Goal: Task Accomplishment & Management: Complete application form

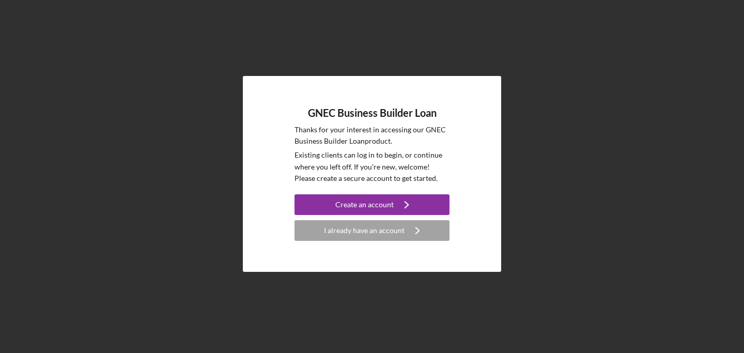
scroll to position [230, 0]
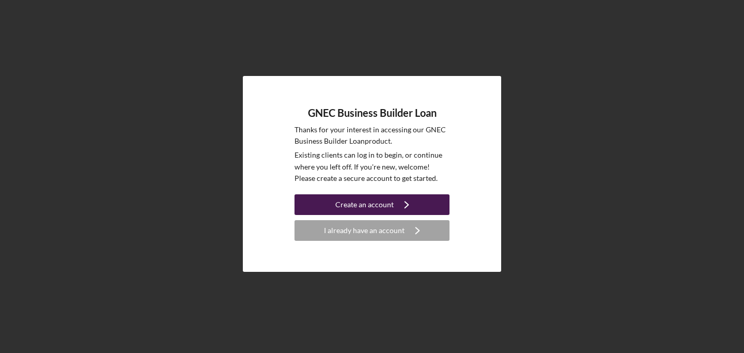
click at [364, 207] on div "Create an account" at bounding box center [364, 204] width 58 height 21
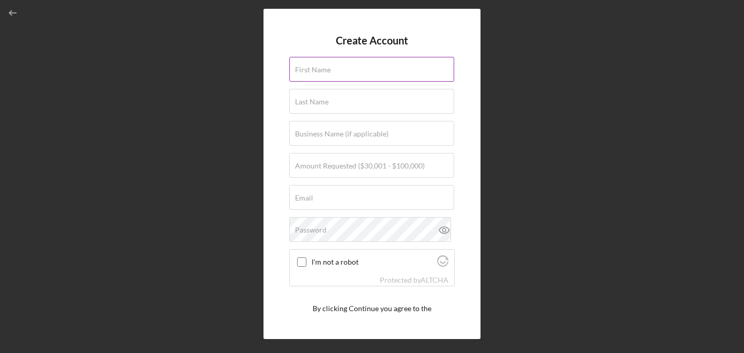
click at [338, 73] on input "First Name" at bounding box center [371, 69] width 165 height 25
type input "[PERSON_NAME]"
type input "United by the Kingdom Community Center INC"
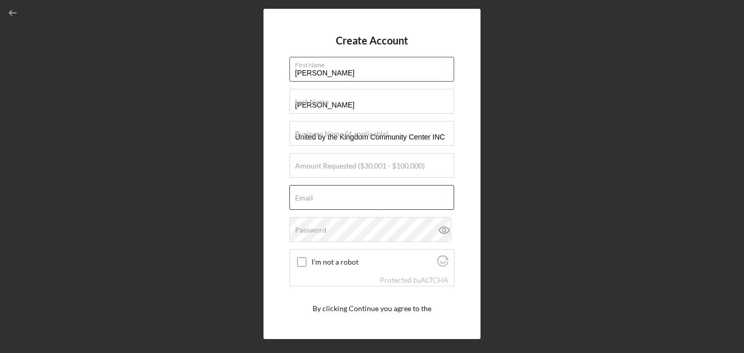
type input "[EMAIL_ADDRESS][DOMAIN_NAME]"
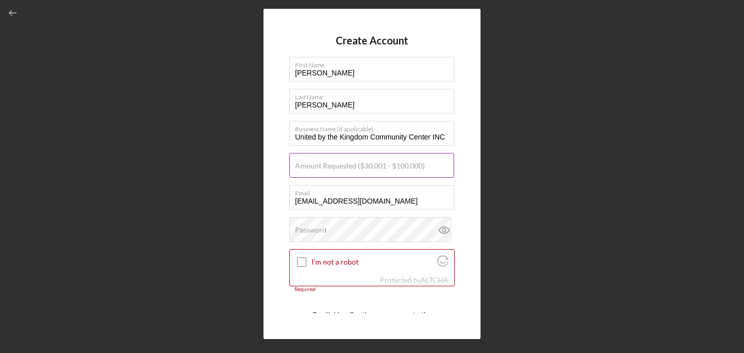
click at [310, 168] on label "Amount Requested ($30,001 - $100,000)" at bounding box center [360, 166] width 130 height 8
click at [310, 168] on input "Amount Requested ($30,001 - $100,000)" at bounding box center [371, 165] width 165 height 25
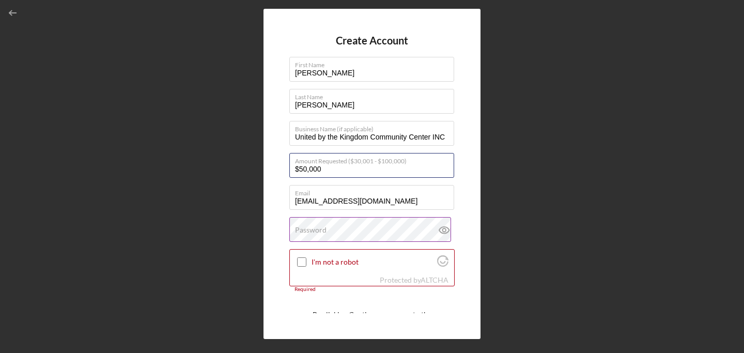
type input "$50,000"
click at [442, 231] on icon at bounding box center [443, 229] width 3 height 3
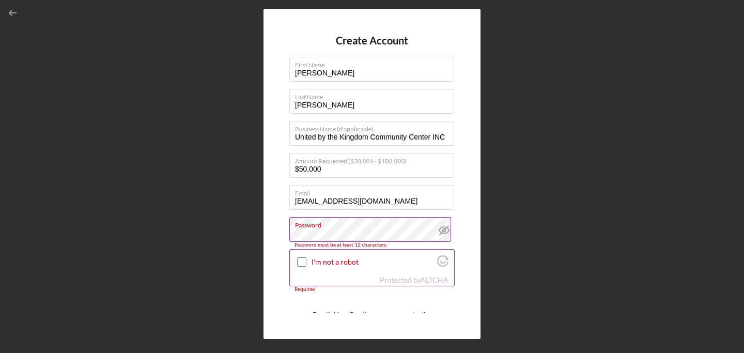
click at [303, 262] on input "I'm not a robot" at bounding box center [301, 261] width 9 height 9
checkbox input "true"
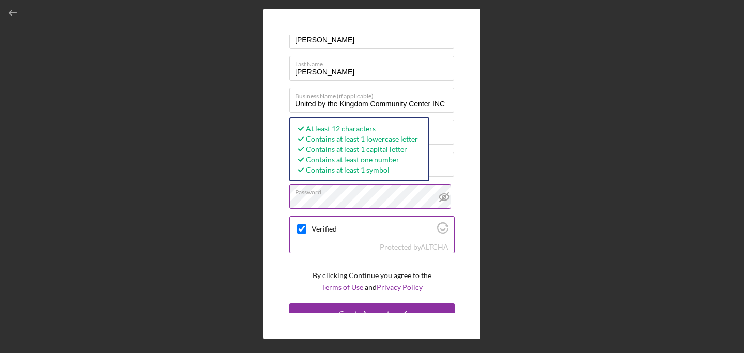
scroll to position [44, 0]
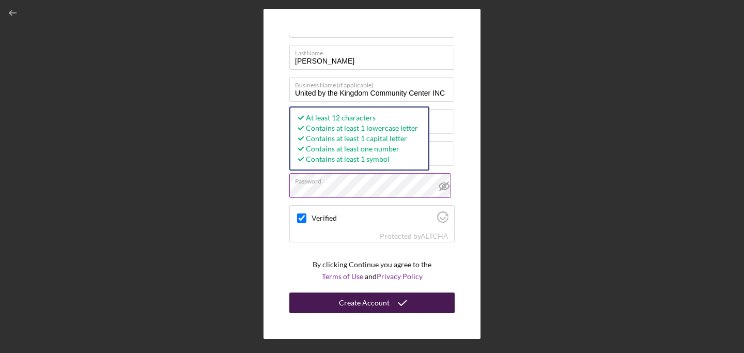
click at [334, 304] on button "Create Account" at bounding box center [371, 302] width 165 height 21
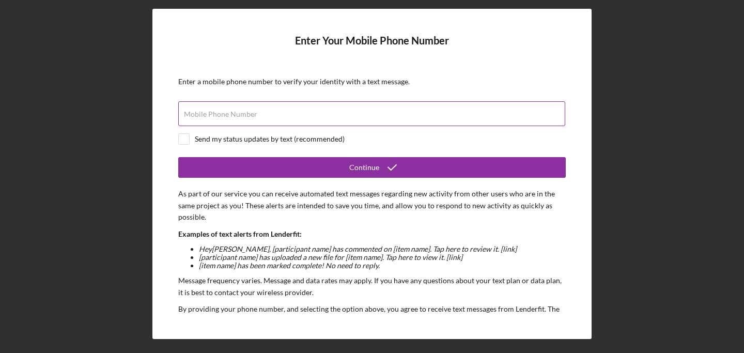
click at [206, 116] on label "Mobile Phone Number" at bounding box center [220, 114] width 73 height 8
click at [206, 116] on input "Mobile Phone Number" at bounding box center [371, 113] width 387 height 25
type input "[PHONE_NUMBER]"
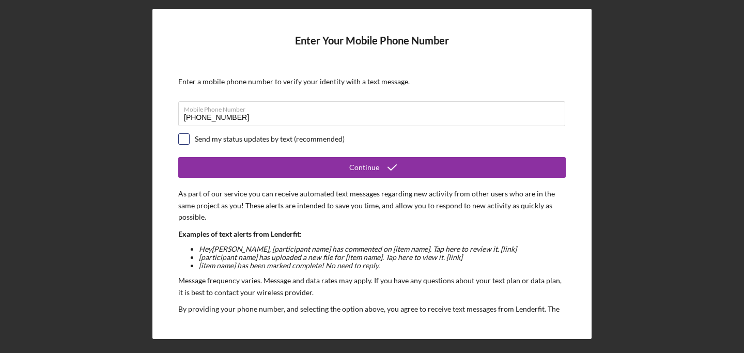
click at [182, 140] on input "checkbox" at bounding box center [184, 139] width 10 height 10
checkbox input "true"
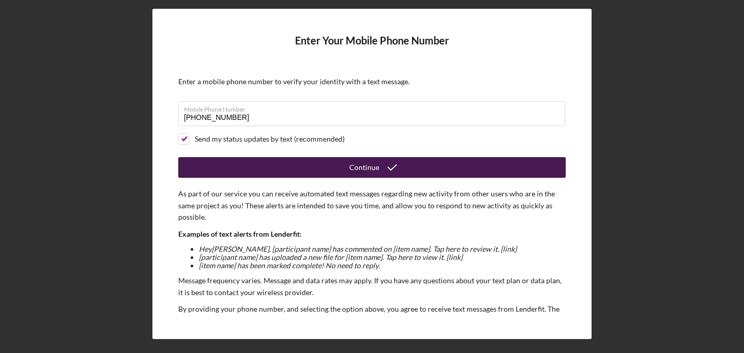
click at [254, 169] on button "Continue" at bounding box center [372, 167] width 388 height 21
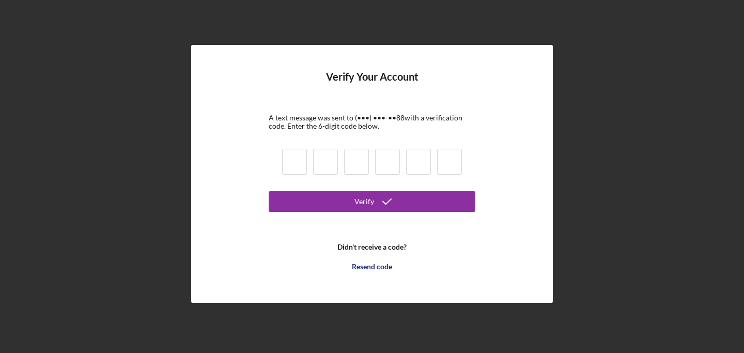
click at [297, 159] on input at bounding box center [294, 162] width 25 height 26
type input "5"
type input "6"
type input "9"
type input "8"
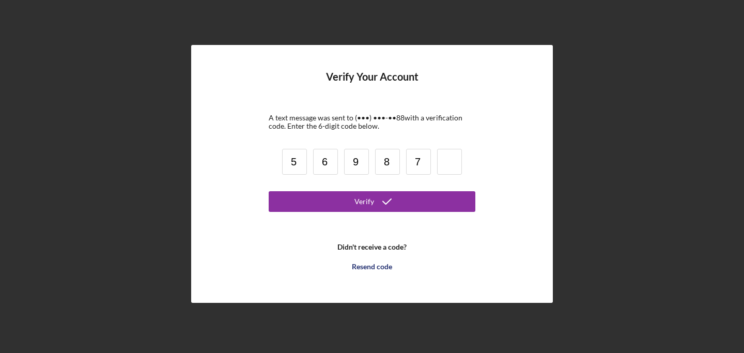
type input "7"
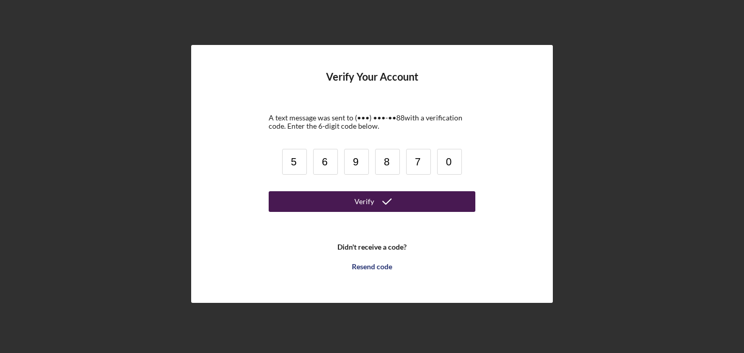
type input "0"
click at [327, 204] on button "Verify" at bounding box center [372, 201] width 207 height 21
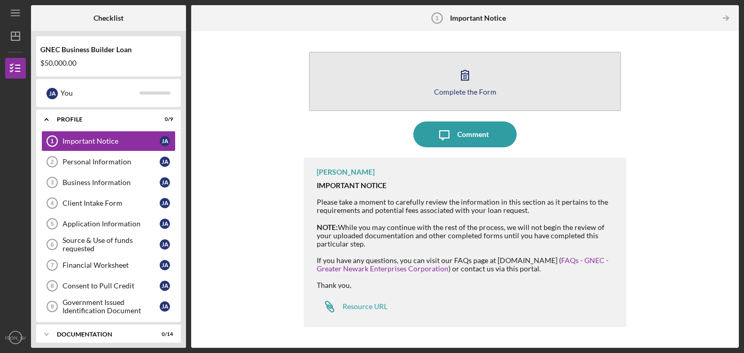
click at [455, 92] on div "Complete the Form" at bounding box center [465, 92] width 63 height 8
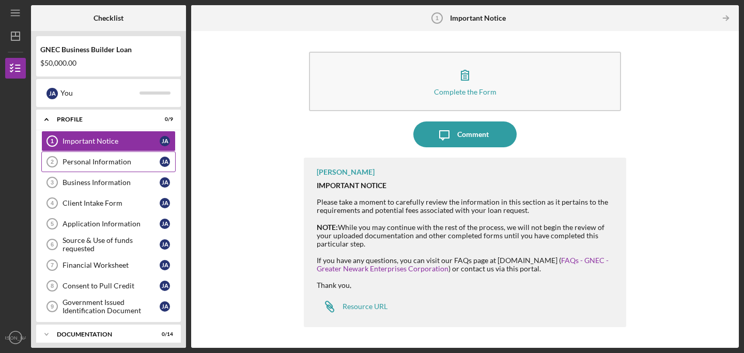
click at [112, 165] on div "Personal Information" at bounding box center [111, 162] width 97 height 8
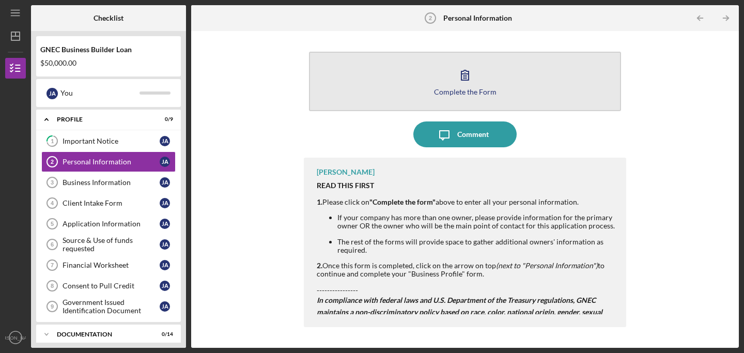
click at [465, 86] on icon "button" at bounding box center [465, 75] width 26 height 26
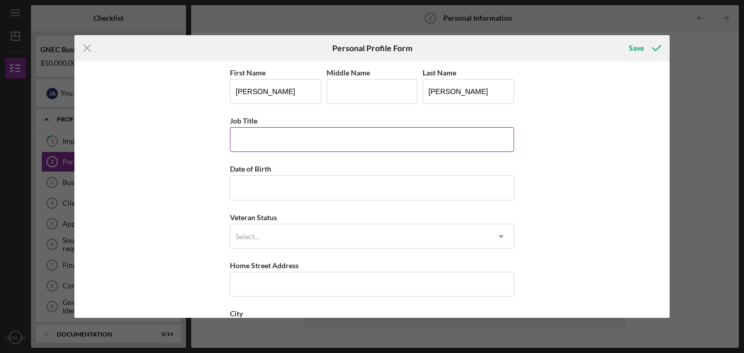
click at [273, 137] on input "Job Title" at bounding box center [372, 139] width 284 height 25
type input "CEO"
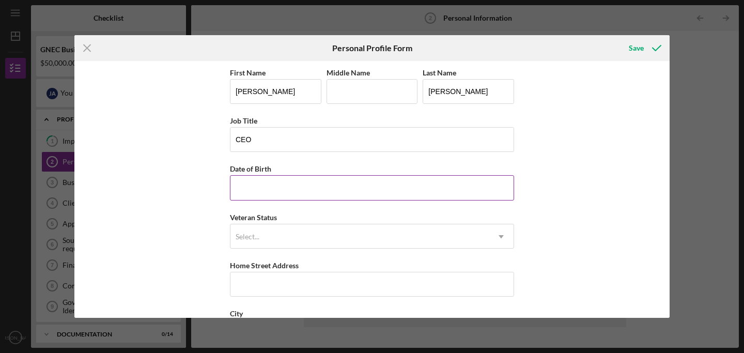
click at [272, 193] on input "Date of Birth" at bounding box center [372, 187] width 284 height 25
type input "[DATE]"
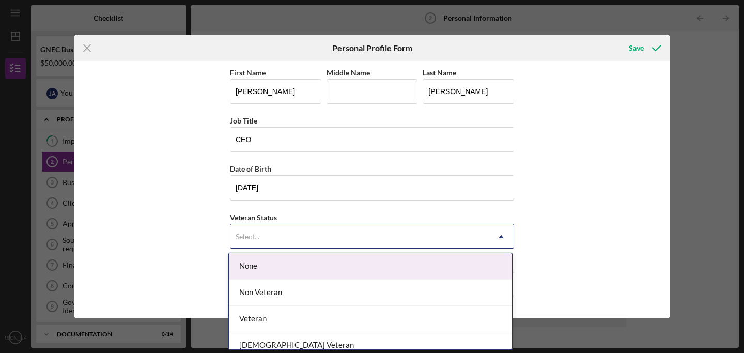
click at [264, 235] on div "Select..." at bounding box center [359, 237] width 258 height 24
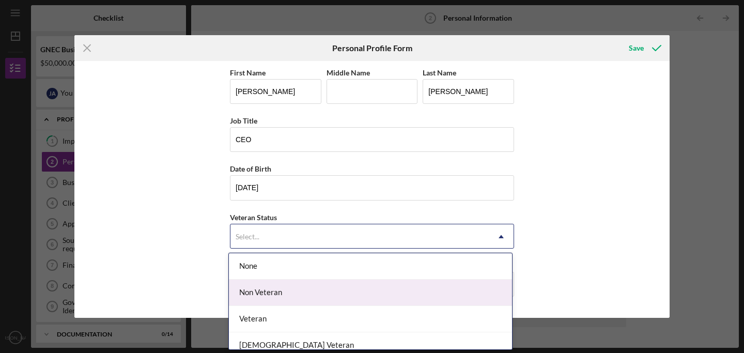
click at [255, 296] on div "Non Veteran" at bounding box center [370, 293] width 283 height 26
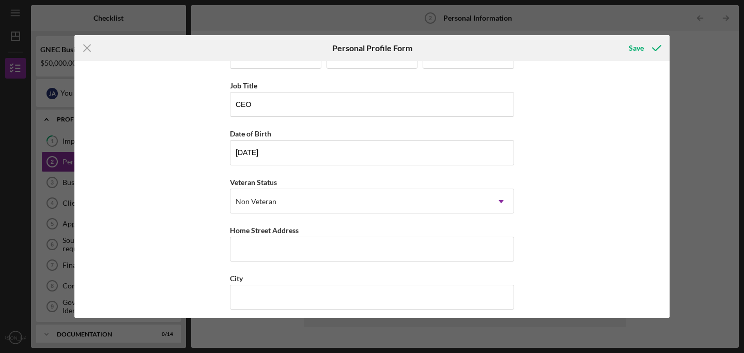
scroll to position [52, 0]
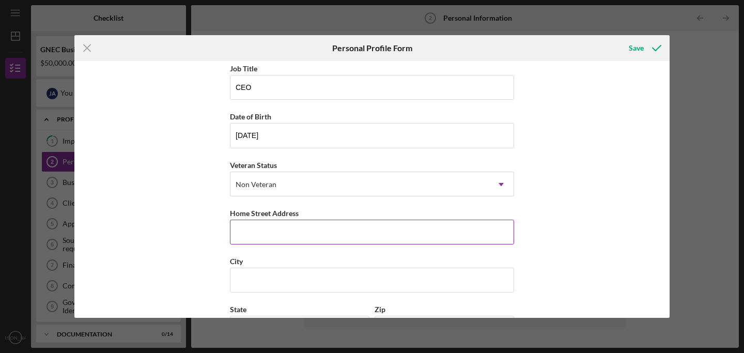
click at [246, 228] on input "Home Street Address" at bounding box center [372, 232] width 284 height 25
type input "[STREET_ADDRESS]"
type input "[PERSON_NAME]"
type input "Hackensack"
type input "NJ"
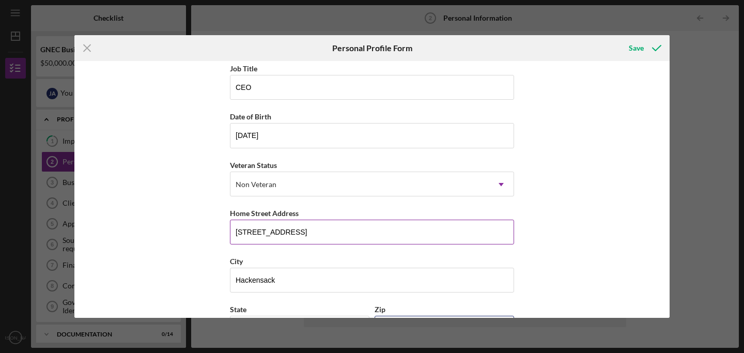
type input "07601"
type input "[GEOGRAPHIC_DATA]"
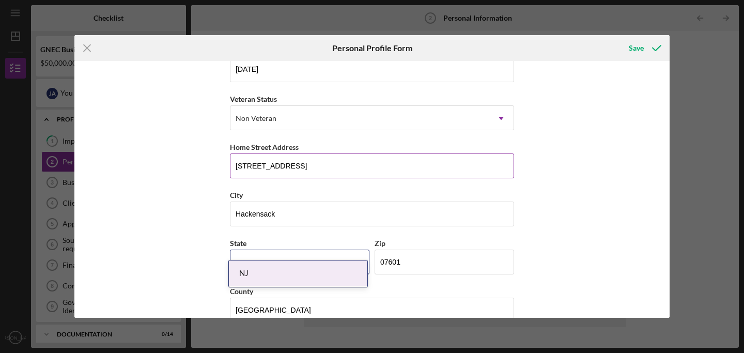
scroll to position [138, 0]
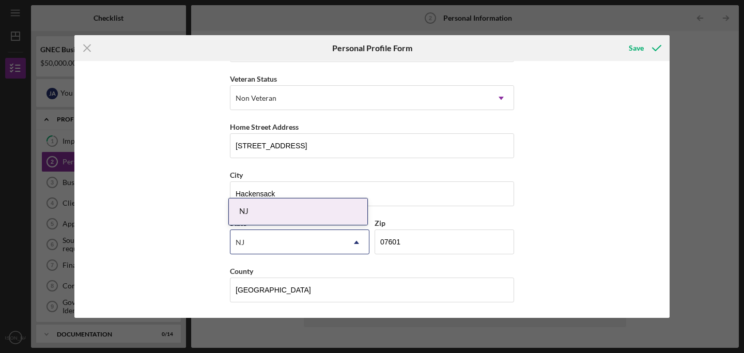
click at [277, 243] on div "NJ" at bounding box center [287, 242] width 114 height 24
click at [265, 213] on div "NJ" at bounding box center [298, 211] width 138 height 26
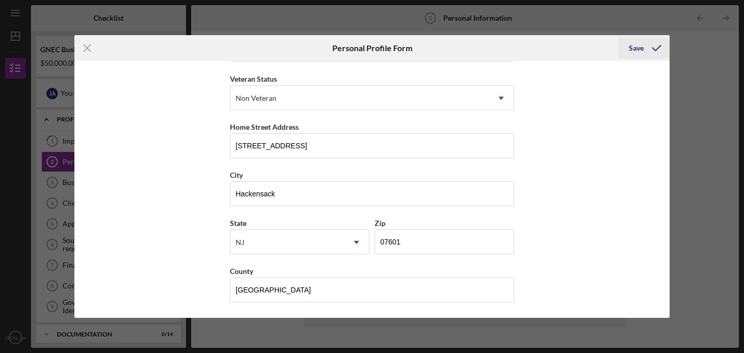
click at [638, 50] on div "Save" at bounding box center [636, 48] width 15 height 21
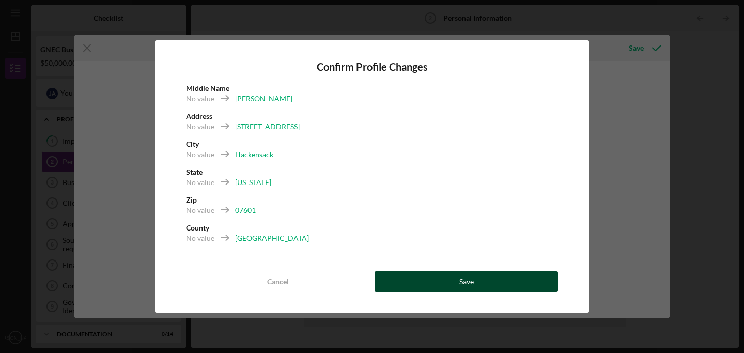
click at [449, 288] on button "Save" at bounding box center [466, 281] width 183 height 21
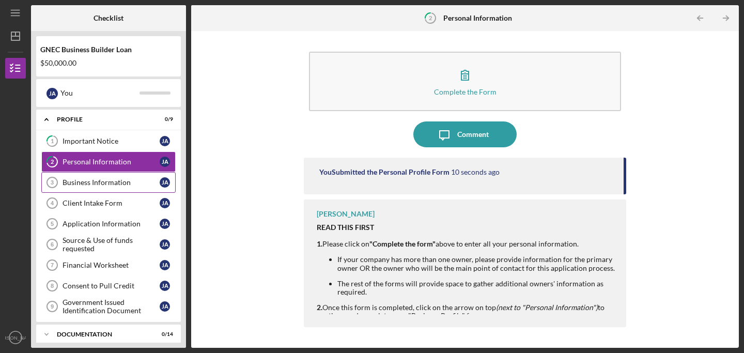
click at [72, 180] on div "Business Information" at bounding box center [111, 182] width 97 height 8
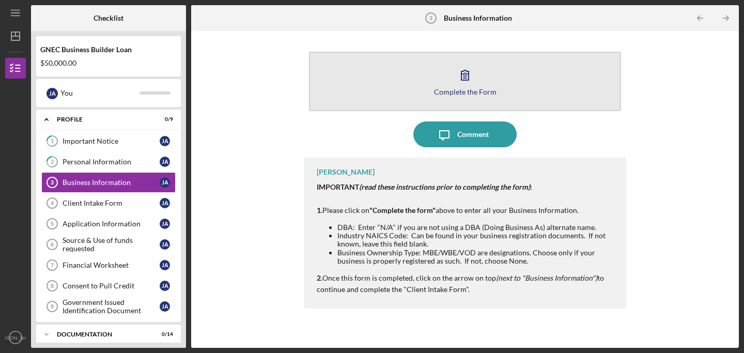
click at [461, 91] on div "Complete the Form" at bounding box center [465, 92] width 63 height 8
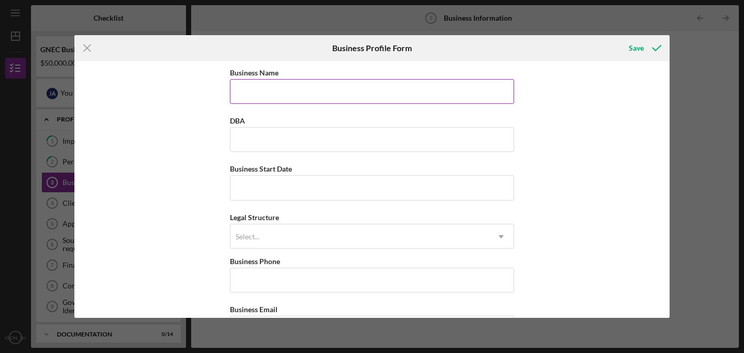
click at [339, 94] on input "Business Name" at bounding box center [372, 91] width 284 height 25
type input "United by the Kingdom Community Center INC"
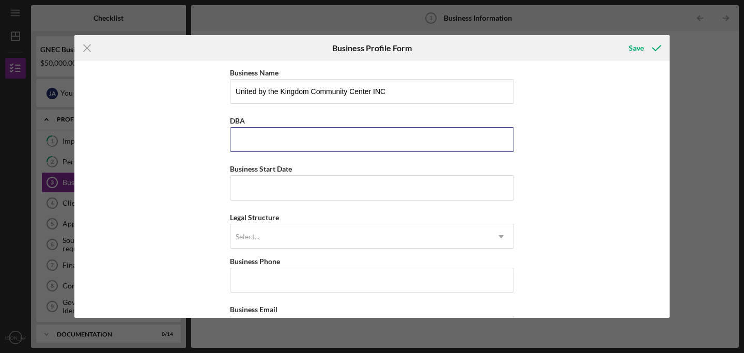
type input "United by the Kingdom Community Center INC"
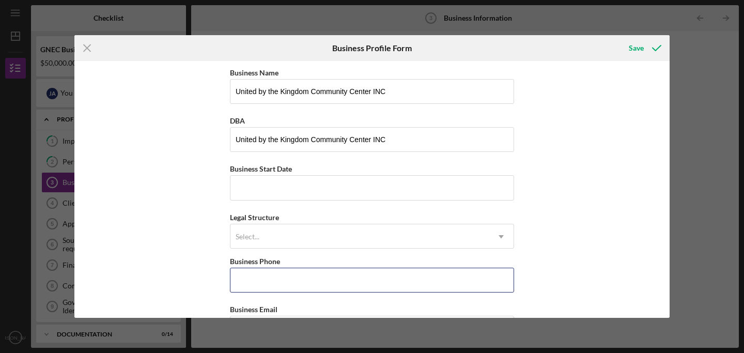
type input "[PHONE_NUMBER]"
type input "[STREET_ADDRESS]"
type input "Paterson"
type input "NJ"
type input "07501"
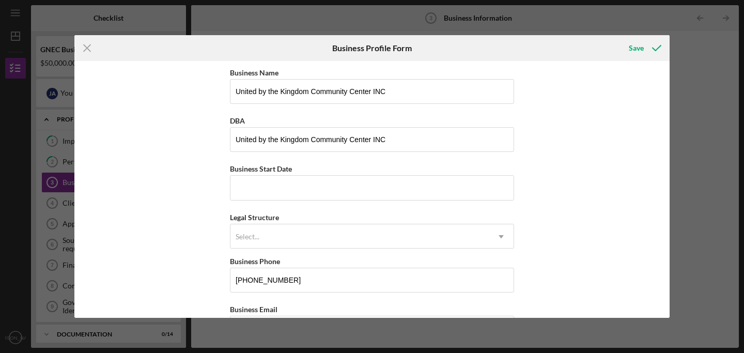
type input "NJ"
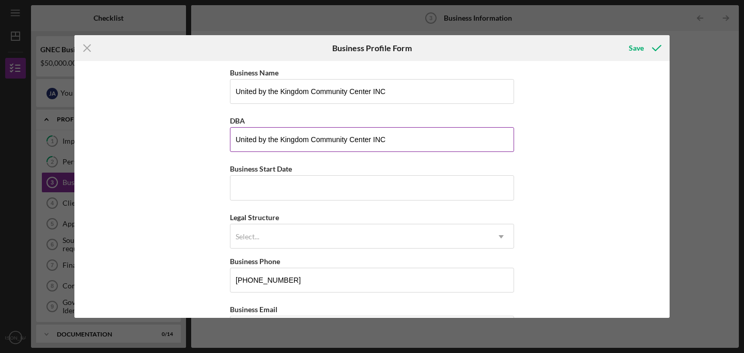
click at [396, 137] on input "United by the Kingdom Community Center INC" at bounding box center [372, 139] width 284 height 25
type textarea "C"
drag, startPoint x: 393, startPoint y: 138, endPoint x: 208, endPoint y: 141, distance: 185.0
click at [208, 141] on div "Business Name United by the Kingdom Community Center INC DBA United by the King…" at bounding box center [371, 189] width 595 height 256
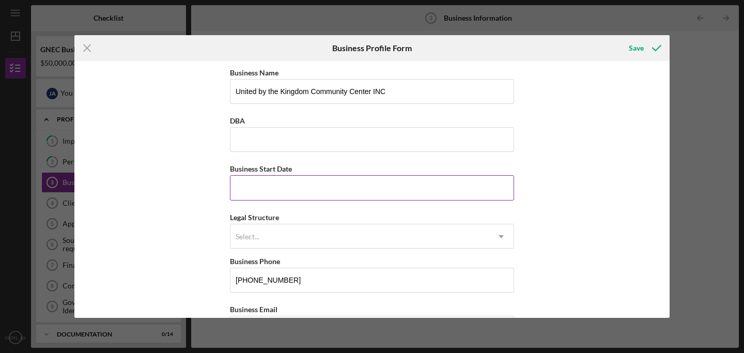
click at [250, 196] on input "Business Start Date" at bounding box center [372, 187] width 284 height 25
type input "[DATE]"
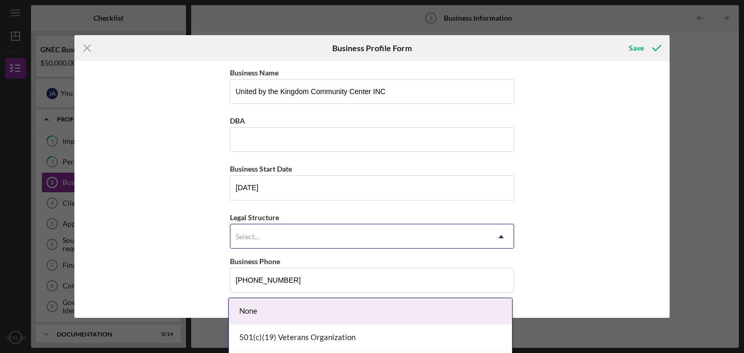
click at [327, 236] on div "Select..." at bounding box center [359, 237] width 258 height 24
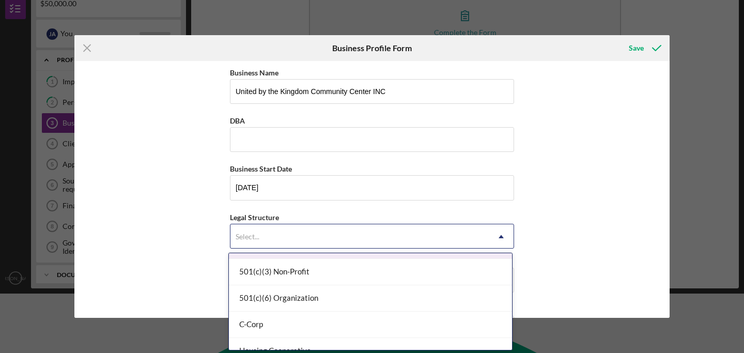
scroll to position [51, 0]
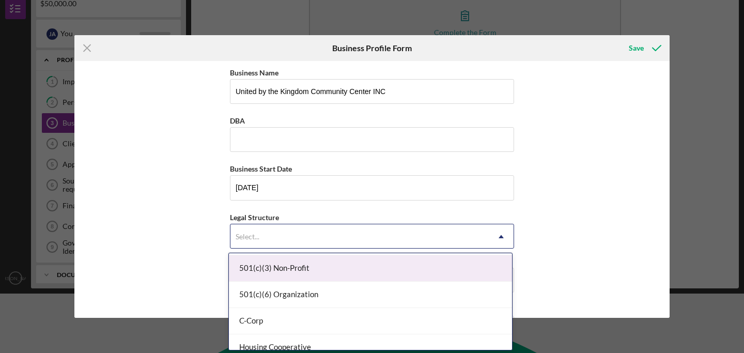
click at [295, 268] on div "501(c)(3) Non-Profit" at bounding box center [370, 268] width 283 height 26
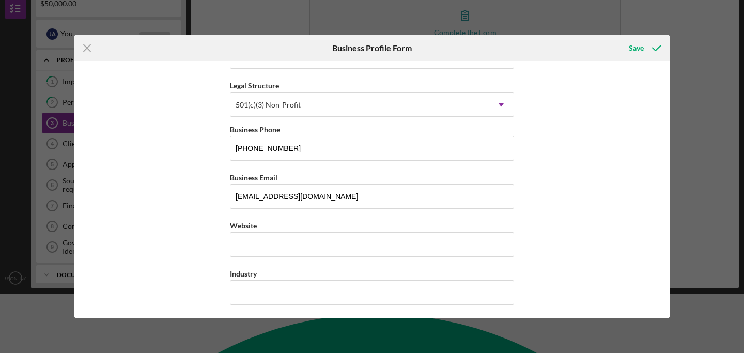
scroll to position [139, 0]
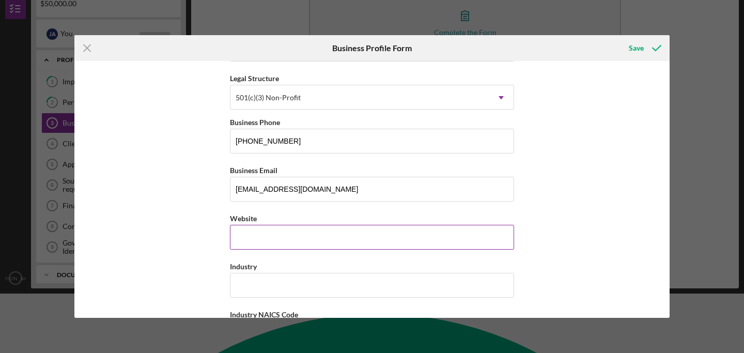
click at [288, 239] on input "Website" at bounding box center [372, 237] width 284 height 25
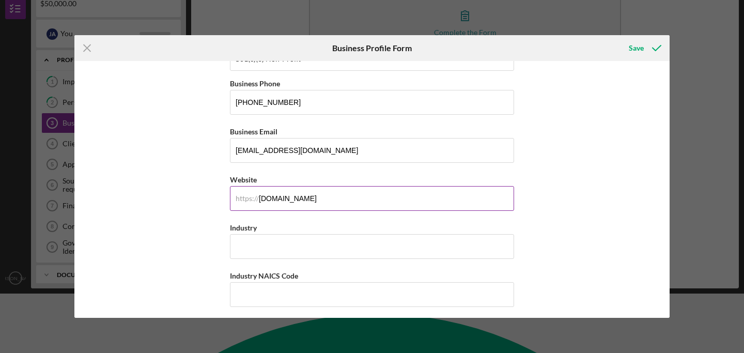
scroll to position [190, 0]
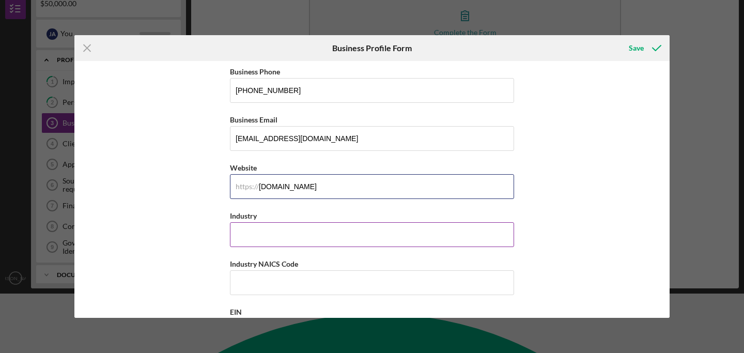
type input "[DOMAIN_NAME]"
click at [246, 235] on input "Industry" at bounding box center [372, 234] width 284 height 25
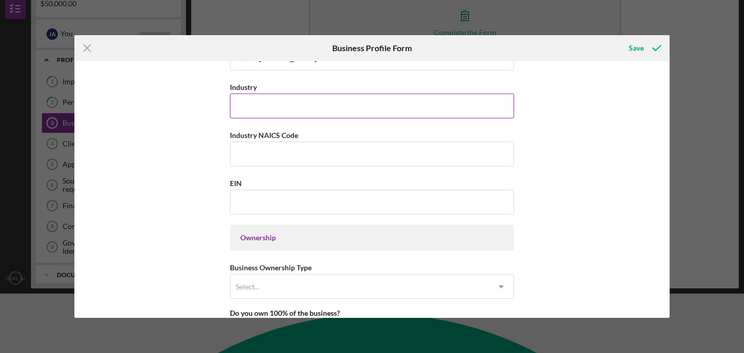
scroll to position [322, 0]
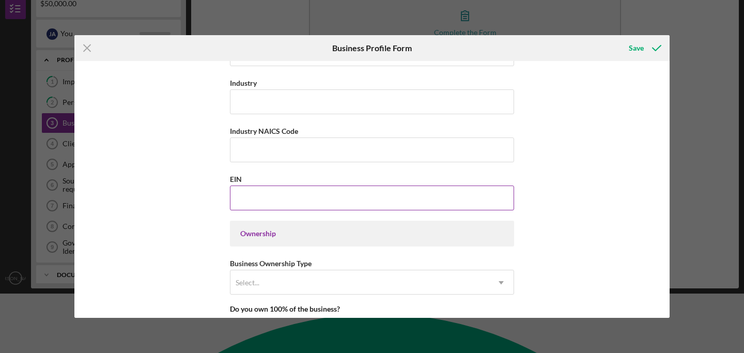
click at [261, 194] on input "EIN" at bounding box center [372, 198] width 284 height 25
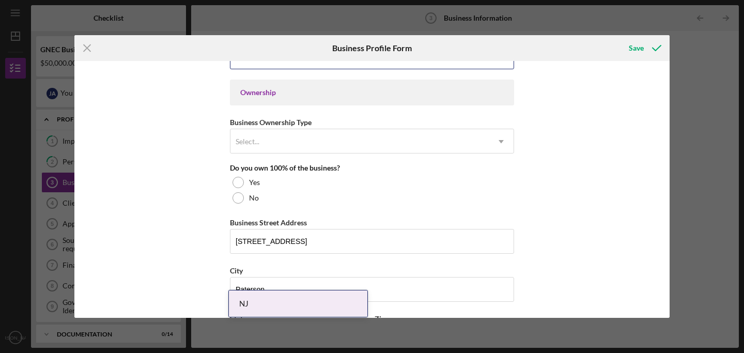
scroll to position [467, 0]
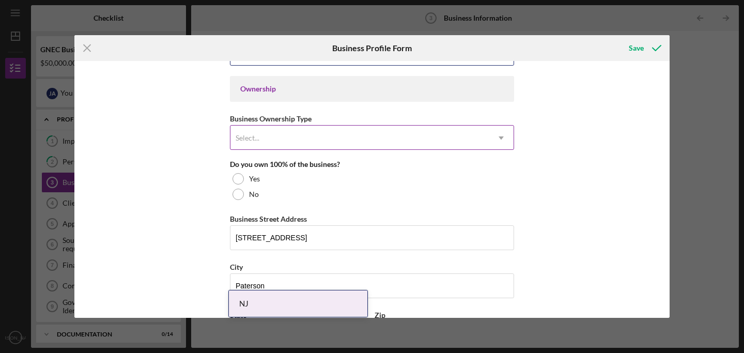
type input "[US_EMPLOYER_IDENTIFICATION_NUMBER]"
click at [405, 143] on div "Select..." at bounding box center [359, 138] width 258 height 24
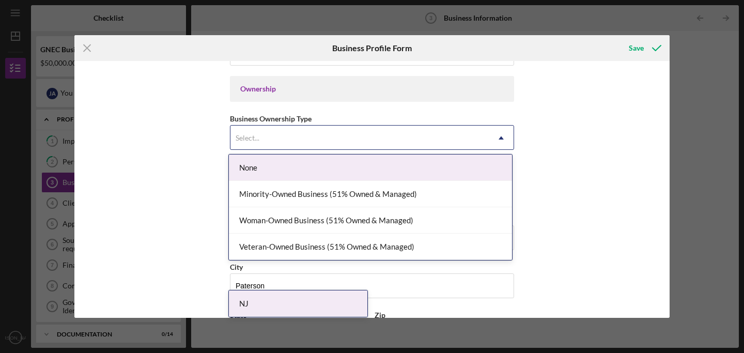
click at [325, 173] on div "None" at bounding box center [370, 167] width 283 height 26
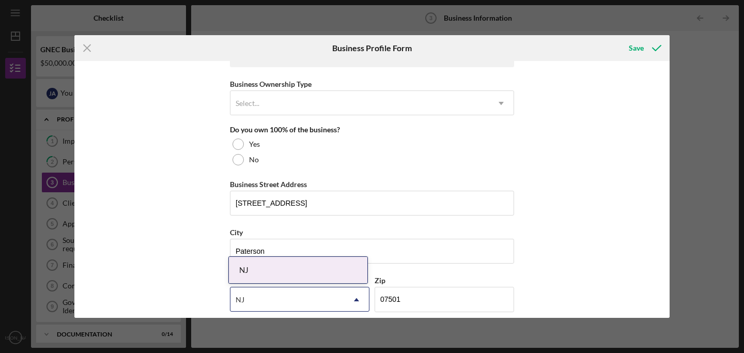
scroll to position [509, 0]
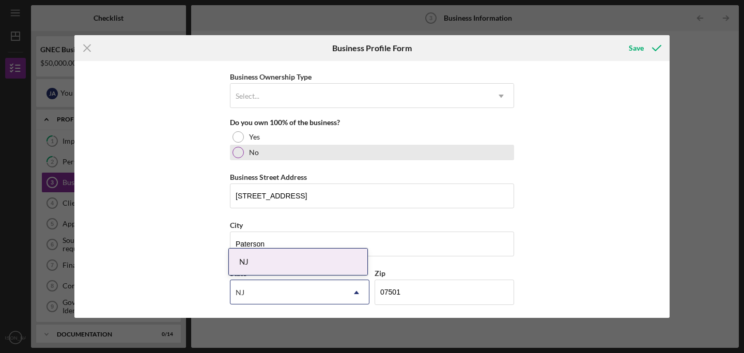
click at [237, 154] on div at bounding box center [238, 152] width 11 height 11
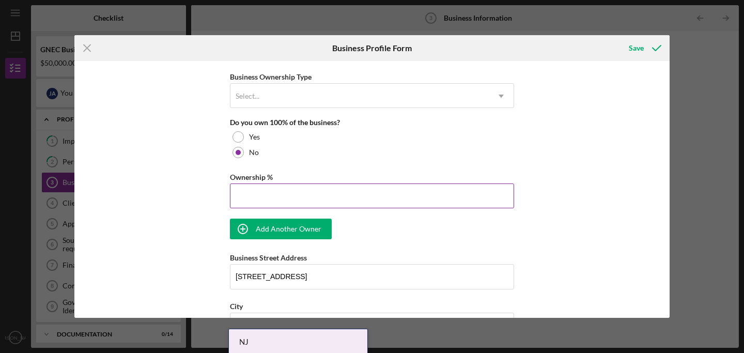
click at [247, 197] on input "Ownership %" at bounding box center [372, 195] width 284 height 25
type input "25.00%"
click at [315, 166] on div "Business Name United by the Kingdom Community Center INC DBA Business Start Dat…" at bounding box center [372, 120] width 284 height 1127
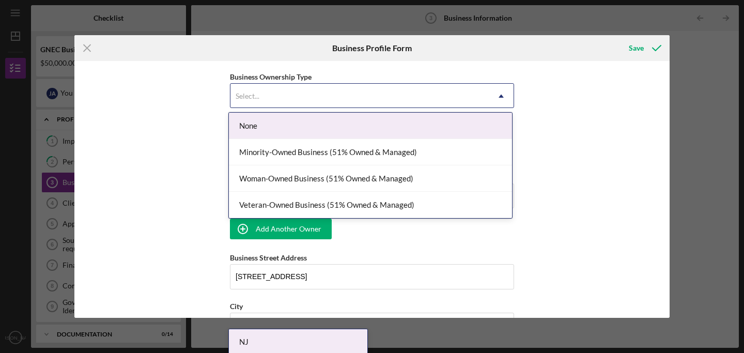
click at [266, 96] on div "Select..." at bounding box center [359, 96] width 258 height 24
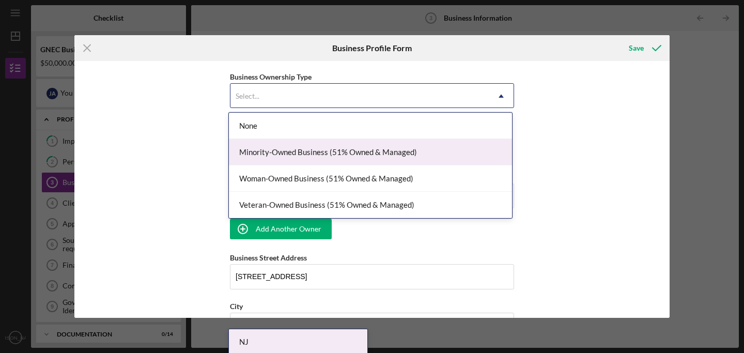
click at [276, 159] on div "Minority-Owned Business (51% Owned & Managed)" at bounding box center [370, 152] width 283 height 26
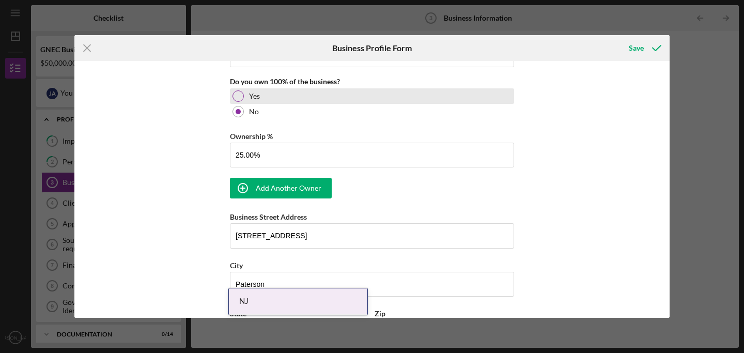
scroll to position [552, 0]
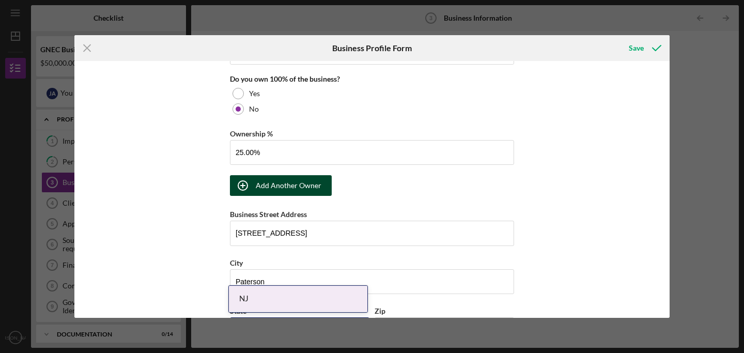
click at [243, 184] on icon "button" at bounding box center [243, 186] width 26 height 26
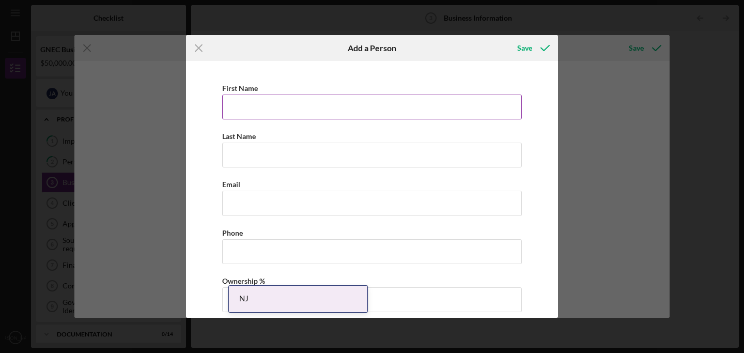
click at [262, 100] on input "First Name" at bounding box center [372, 107] width 300 height 25
type input "julio"
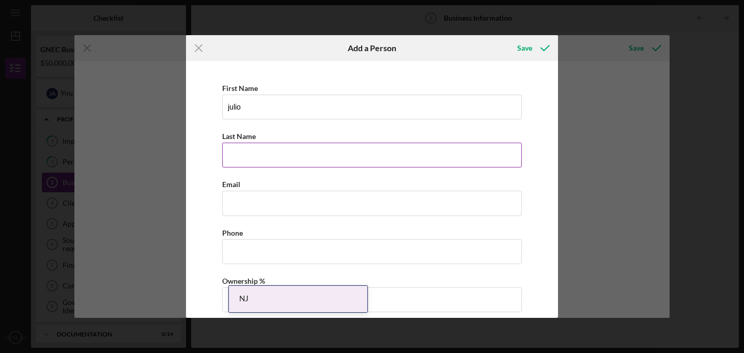
click at [255, 154] on input "Last Name" at bounding box center [372, 155] width 300 height 25
click at [246, 157] on input "Esccotto" at bounding box center [372, 155] width 300 height 25
click at [239, 157] on input "Esccotto" at bounding box center [372, 155] width 300 height 25
type input "[PERSON_NAME]"
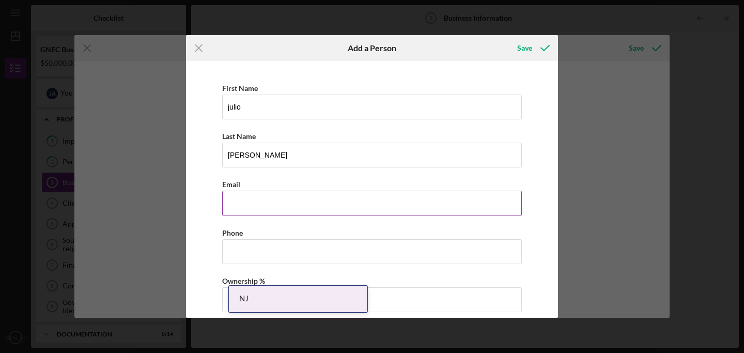
click at [244, 205] on input "Business Email" at bounding box center [372, 203] width 300 height 25
type input "j"
paste input "[EMAIL_ADDRESS][DOMAIN_NAME]"
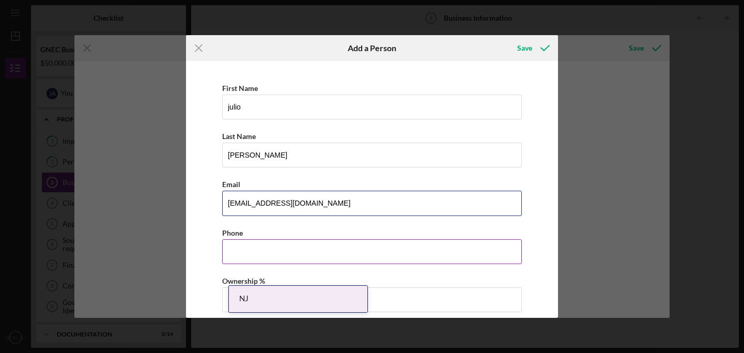
type input "[EMAIL_ADDRESS][DOMAIN_NAME]"
click at [245, 254] on input "Business Phone" at bounding box center [372, 251] width 300 height 25
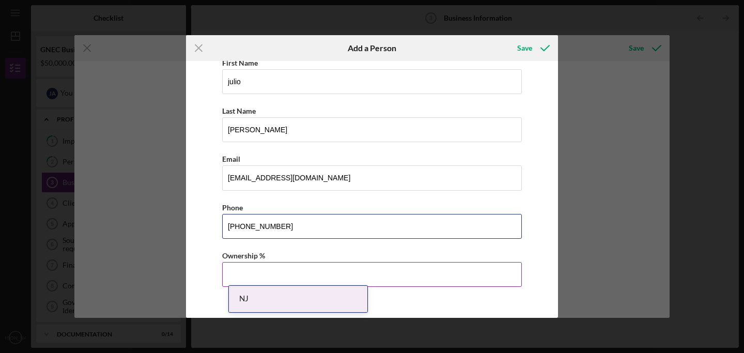
type input "[PHONE_NUMBER]"
click at [238, 275] on input "Ownership %" at bounding box center [372, 274] width 300 height 25
type input "25.00%"
click at [571, 123] on div "Icon/Menu Close Add a Person Save First Name [PERSON_NAME] Last Name [PERSON_NA…" at bounding box center [372, 176] width 744 height 353
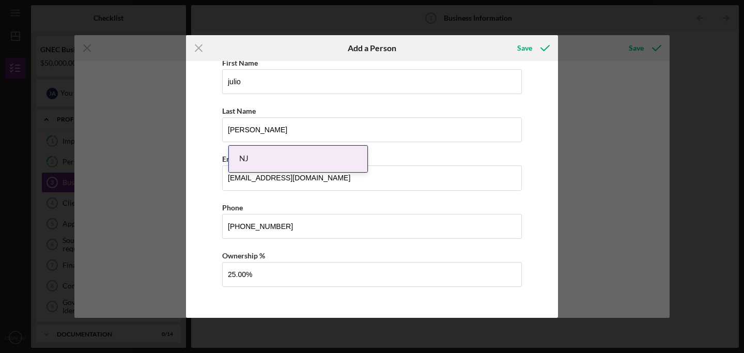
click at [249, 300] on body "Icon/Menu Business Information 3 Business Information Checklist GNEC Business B…" at bounding box center [372, 176] width 744 height 353
click at [244, 157] on div "NJ" at bounding box center [298, 159] width 138 height 26
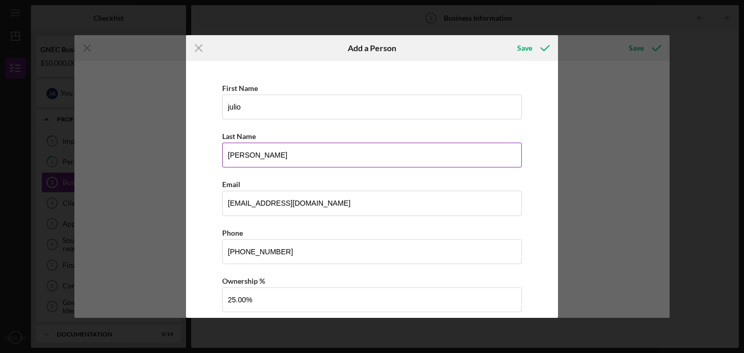
scroll to position [25, 0]
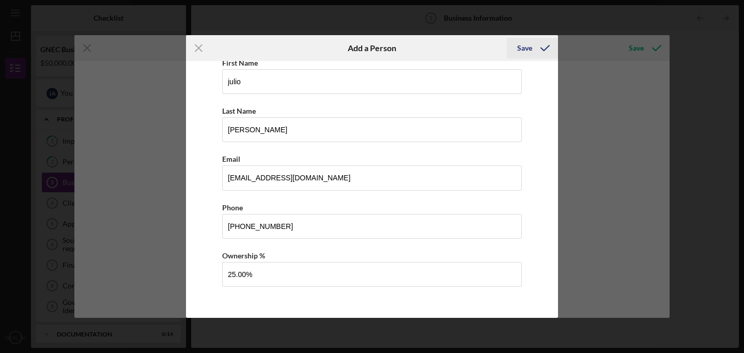
click at [527, 45] on div "Save" at bounding box center [524, 48] width 15 height 21
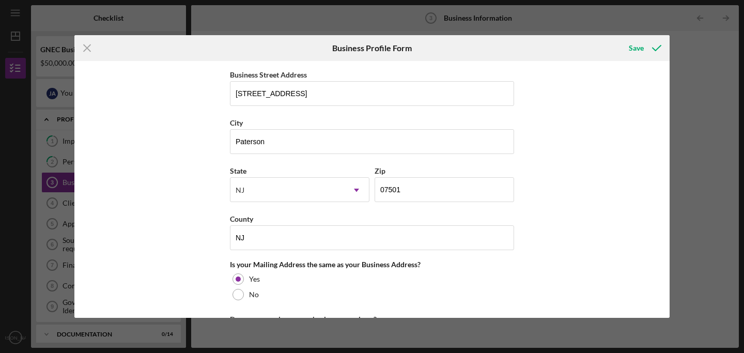
scroll to position [614, 0]
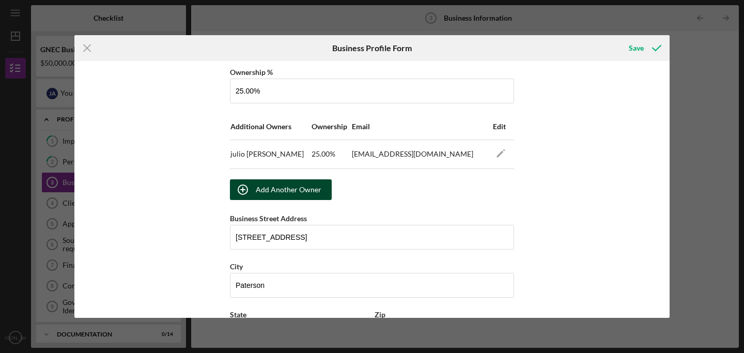
click at [261, 189] on div "Add Another Owner" at bounding box center [289, 189] width 66 height 21
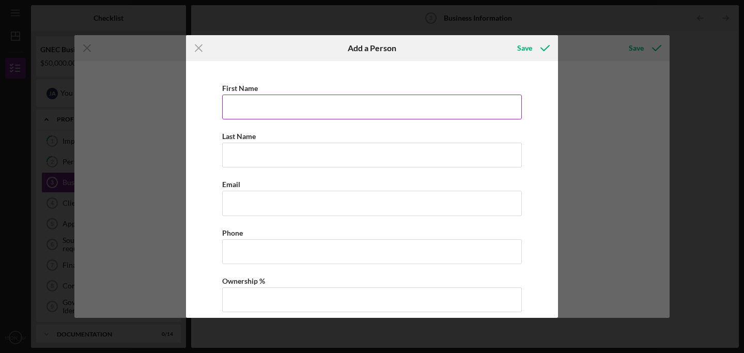
click at [256, 102] on input "First Name" at bounding box center [372, 107] width 300 height 25
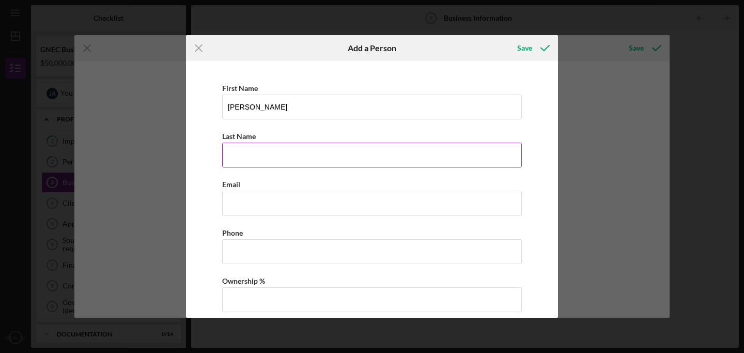
click at [240, 153] on input "Last Name" at bounding box center [372, 155] width 300 height 25
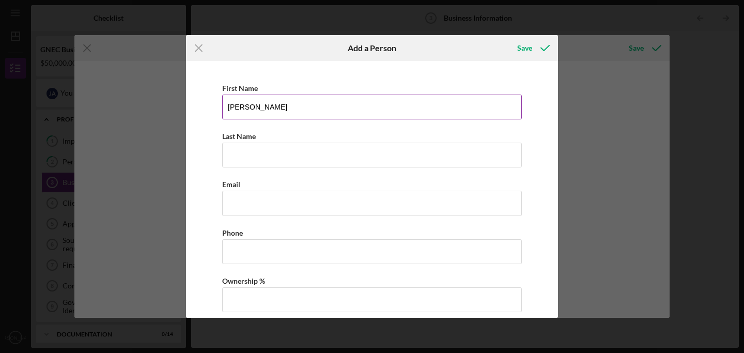
click at [271, 109] on input "[PERSON_NAME]" at bounding box center [372, 107] width 300 height 25
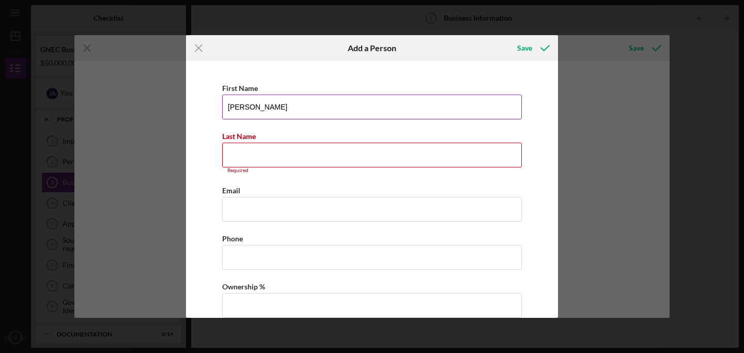
click at [271, 109] on input "[PERSON_NAME]" at bounding box center [372, 107] width 300 height 25
type input "[PERSON_NAME]"
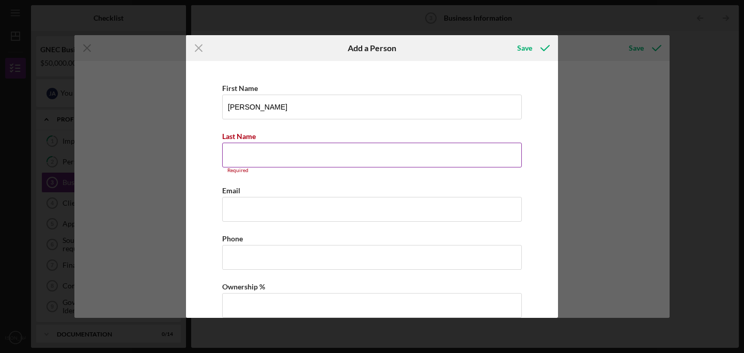
click at [252, 154] on input "Last Name" at bounding box center [372, 155] width 300 height 25
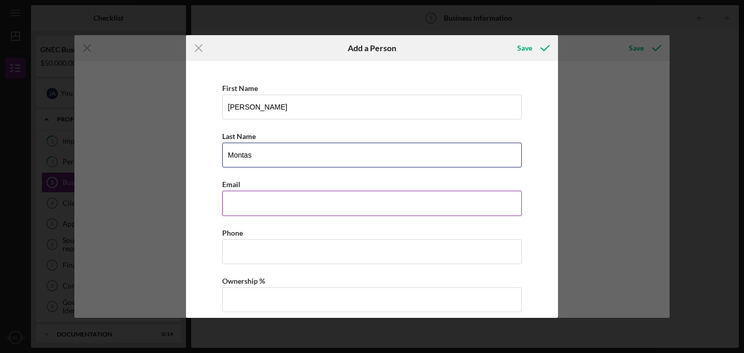
type input "Montas"
click at [245, 206] on input "Business Email" at bounding box center [372, 203] width 300 height 25
paste input "[EMAIL_ADDRESS][DOMAIN_NAME]"
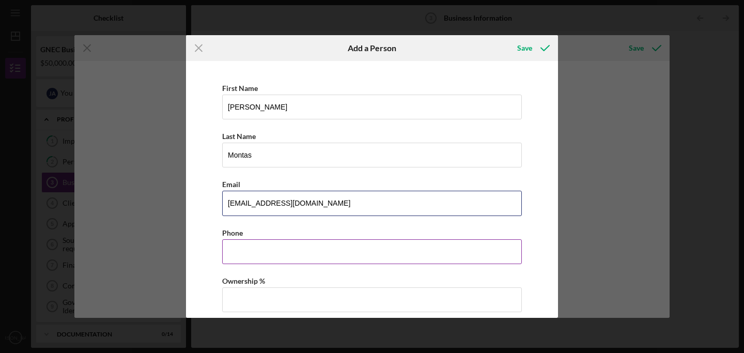
type input "[EMAIL_ADDRESS][DOMAIN_NAME]"
click at [237, 251] on input "Business Phone" at bounding box center [372, 251] width 300 height 25
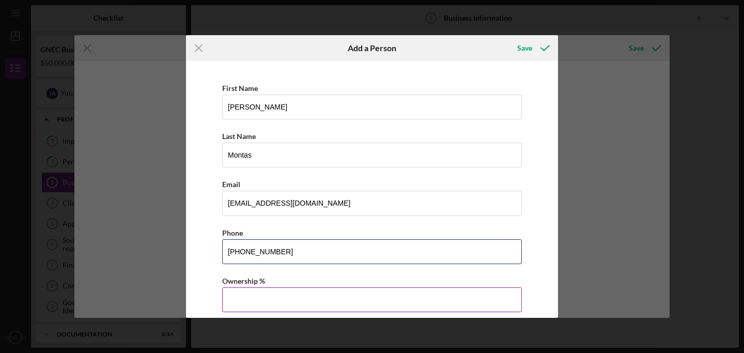
type input "[PHONE_NUMBER]"
click at [238, 302] on input "Ownership %" at bounding box center [372, 299] width 300 height 25
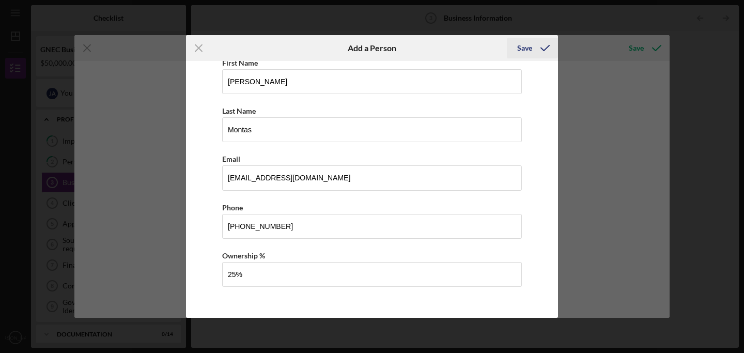
type input "25.00%"
click at [528, 48] on div "Save" at bounding box center [524, 48] width 15 height 21
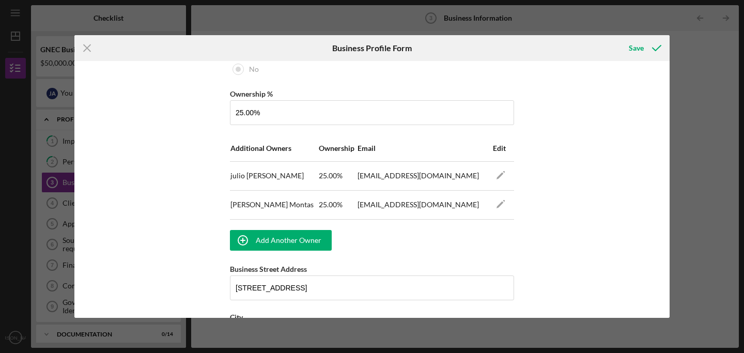
scroll to position [609, 0]
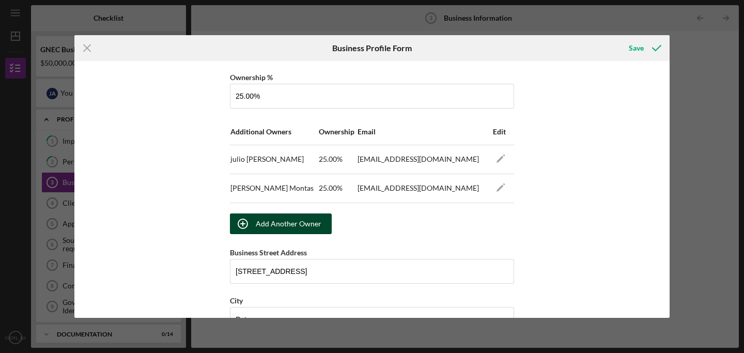
click at [256, 227] on div "Add Another Owner" at bounding box center [289, 223] width 66 height 21
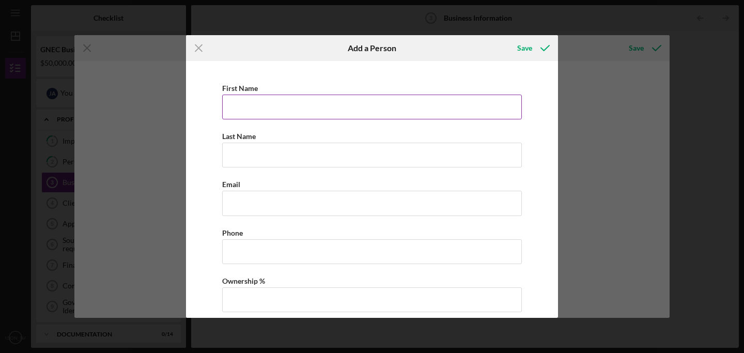
click at [259, 104] on input "First Name" at bounding box center [372, 107] width 300 height 25
type input "Iris"
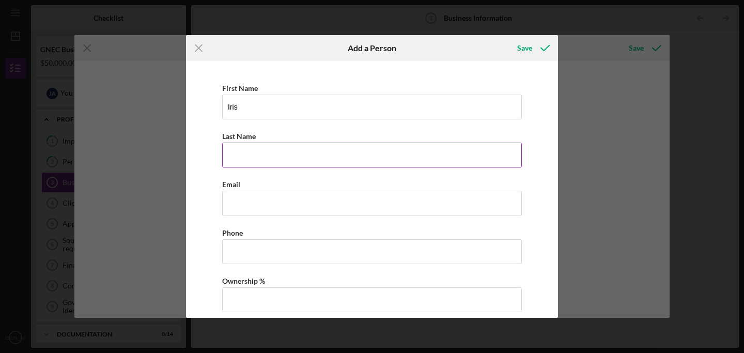
click at [244, 157] on input "Last Name" at bounding box center [372, 155] width 300 height 25
type input "De jessus"
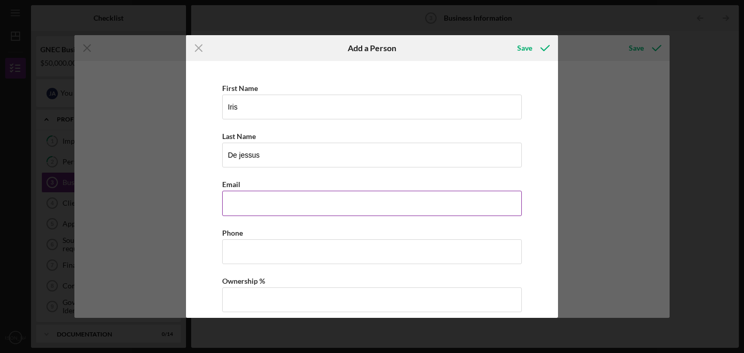
click at [238, 210] on input "Business Email" at bounding box center [372, 203] width 300 height 25
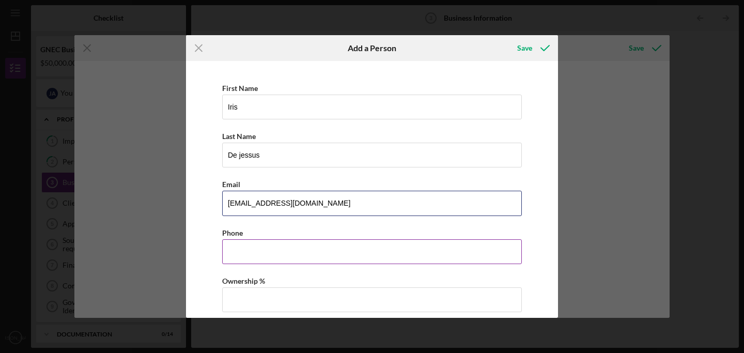
type input "[EMAIL_ADDRESS][DOMAIN_NAME]"
click at [247, 250] on input "Business Phone" at bounding box center [372, 251] width 300 height 25
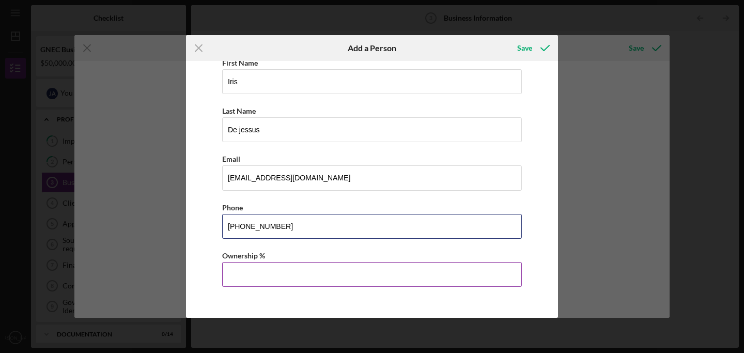
type input "[PHONE_NUMBER]"
click at [246, 276] on input "Ownership %" at bounding box center [372, 274] width 300 height 25
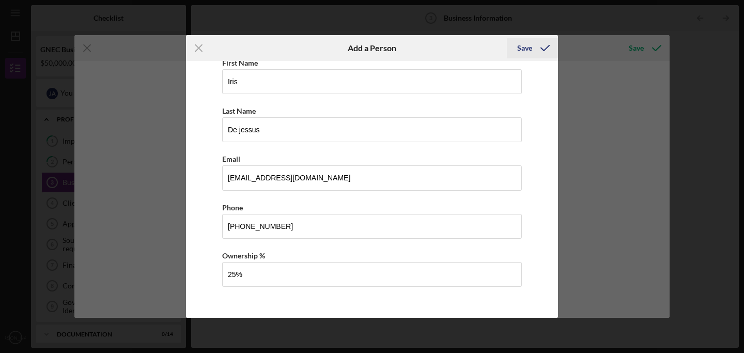
type input "25.00%"
click at [527, 49] on div "Save" at bounding box center [524, 48] width 15 height 21
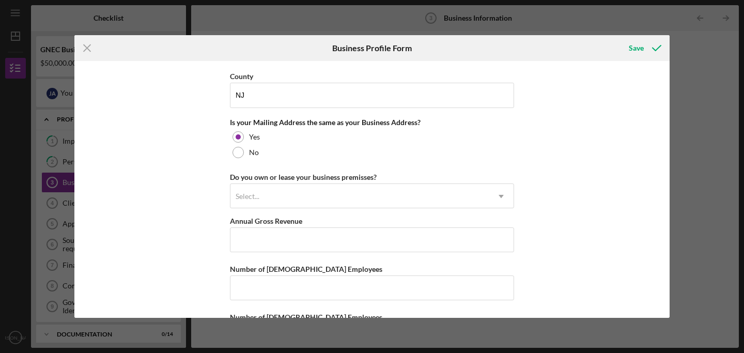
scroll to position [936, 0]
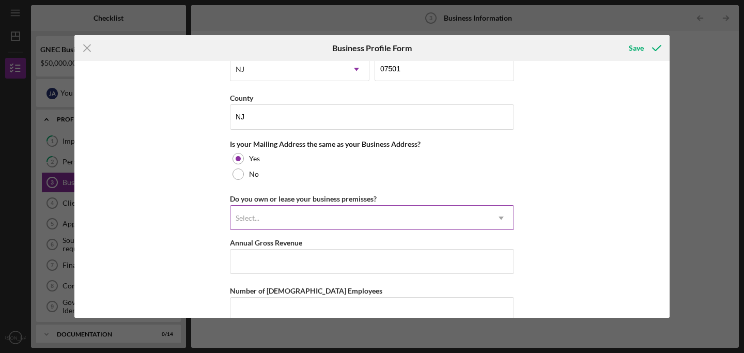
click at [297, 218] on div "Select..." at bounding box center [359, 218] width 258 height 24
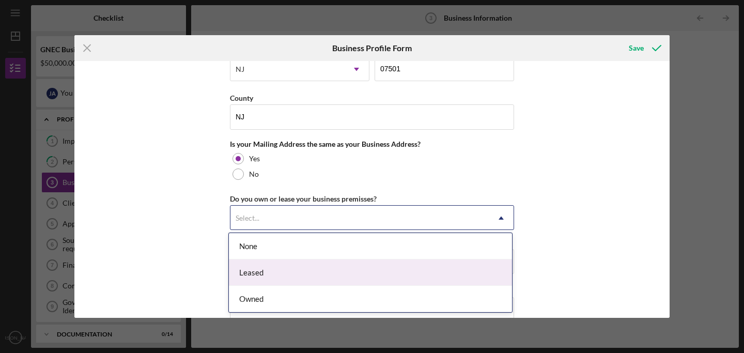
click at [251, 275] on div "Leased" at bounding box center [370, 272] width 283 height 26
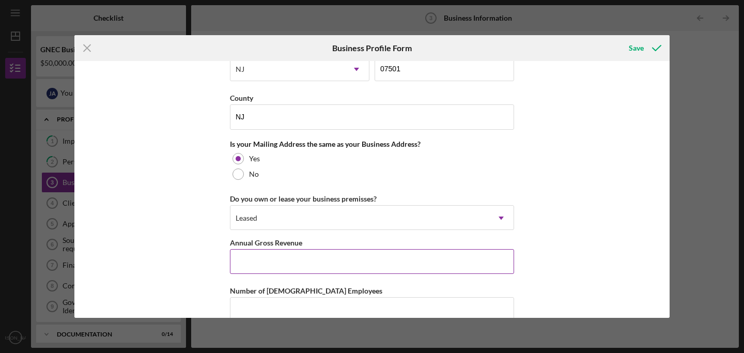
click at [267, 260] on input "Annual Gross Revenue" at bounding box center [372, 261] width 284 height 25
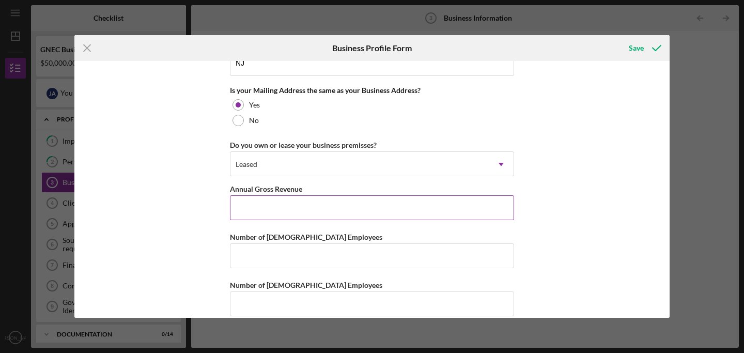
scroll to position [1003, 0]
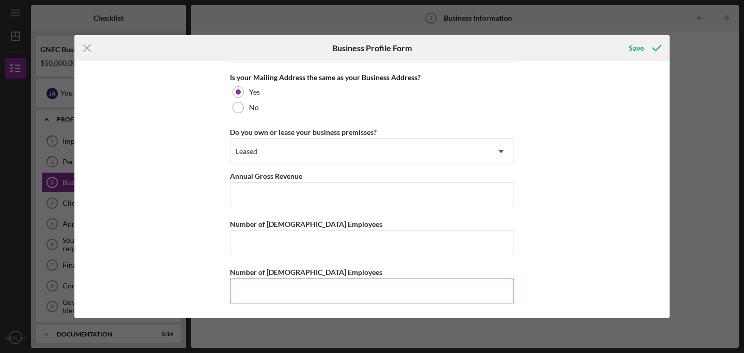
click at [246, 288] on input "Number of [DEMOGRAPHIC_DATA] Employees" at bounding box center [372, 291] width 284 height 25
type input "1"
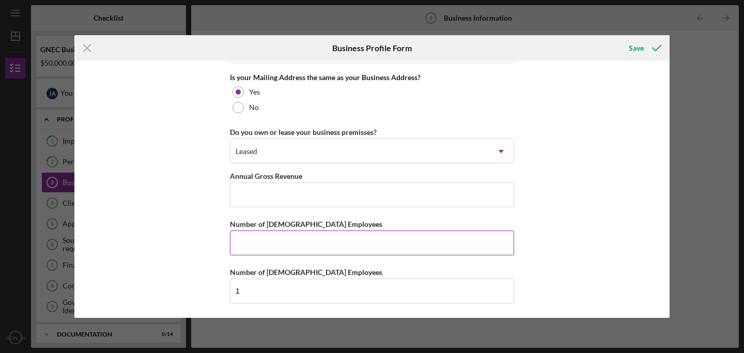
click at [257, 246] on input "Number of [DEMOGRAPHIC_DATA] Employees" at bounding box center [372, 242] width 284 height 25
click at [642, 47] on div "Save" at bounding box center [636, 48] width 15 height 21
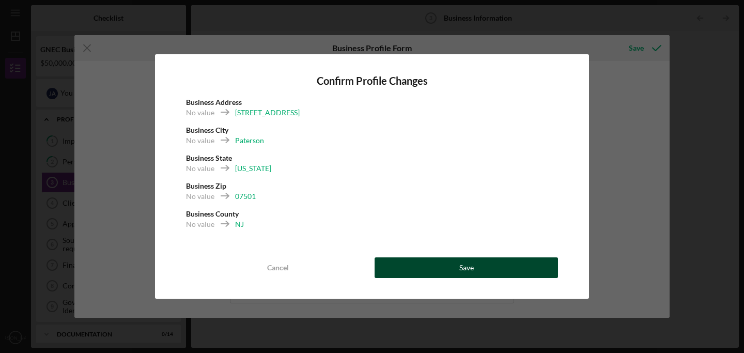
click at [426, 271] on button "Save" at bounding box center [466, 267] width 183 height 21
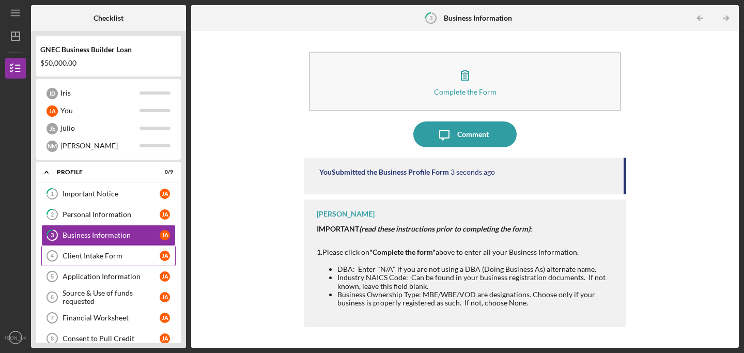
click at [85, 259] on div "Client Intake Form" at bounding box center [111, 256] width 97 height 8
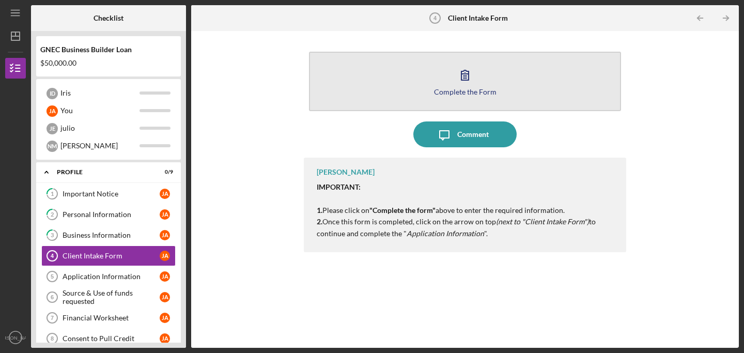
click at [458, 88] on div "Complete the Form" at bounding box center [465, 92] width 63 height 8
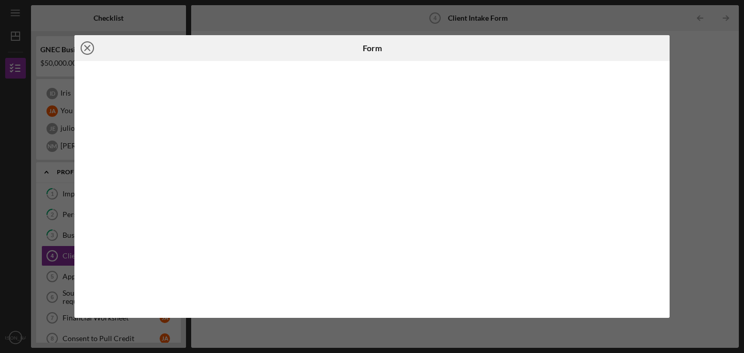
click at [85, 48] on icon "Icon/Close" at bounding box center [87, 48] width 26 height 26
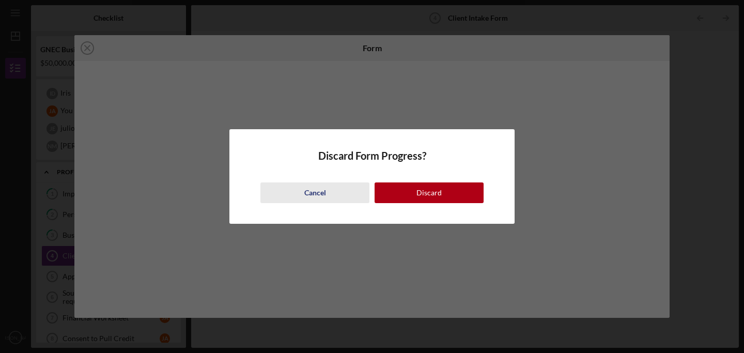
click at [322, 196] on div "Cancel" at bounding box center [315, 192] width 22 height 21
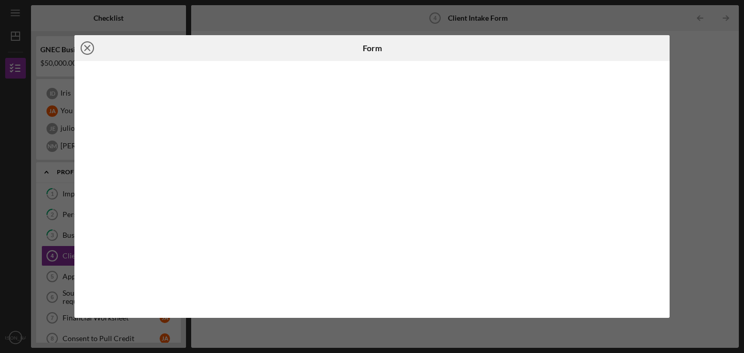
click at [88, 50] on icon "Icon/Close" at bounding box center [87, 48] width 26 height 26
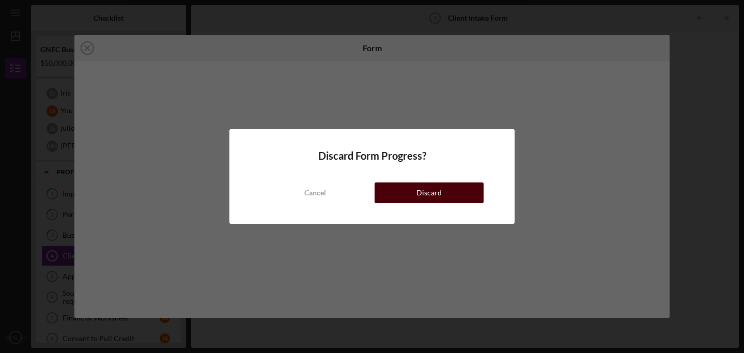
click at [429, 193] on div "Discard" at bounding box center [428, 192] width 25 height 21
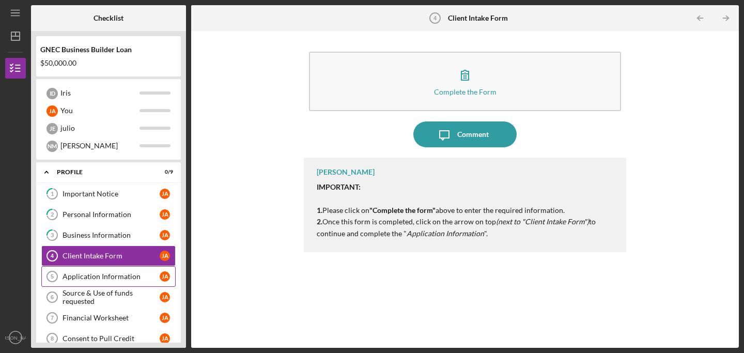
click at [101, 281] on div "Application Information" at bounding box center [111, 276] width 97 height 8
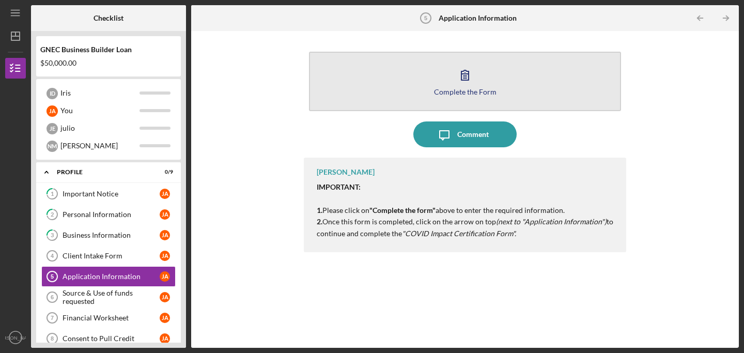
click at [456, 88] on div "Complete the Form" at bounding box center [465, 92] width 63 height 8
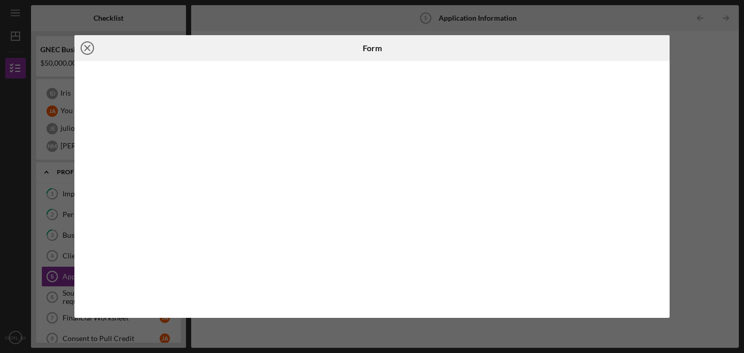
click at [86, 46] on line at bounding box center [87, 47] width 5 height 5
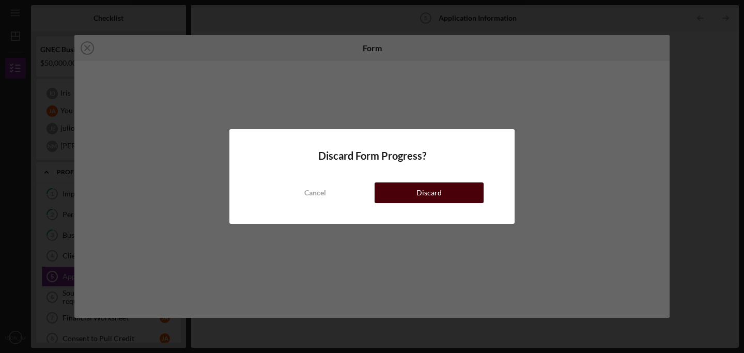
click at [400, 192] on button "Discard" at bounding box center [429, 192] width 109 height 21
